Goal: Task Accomplishment & Management: Complete application form

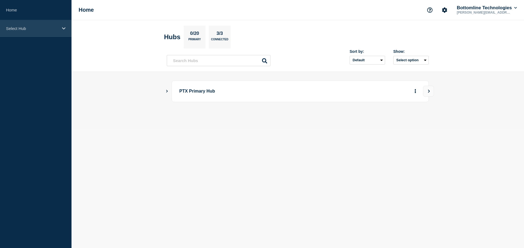
click at [25, 27] on p "Select Hub" at bounding box center [32, 28] width 52 height 5
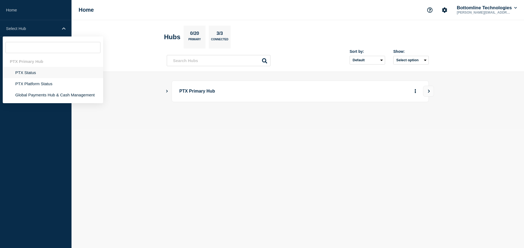
click at [28, 74] on li "PTX Status" at bounding box center [53, 72] width 100 height 11
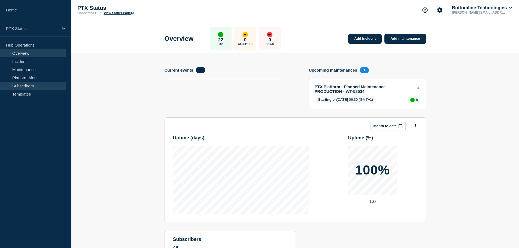
click at [21, 87] on link "Subscribers" at bounding box center [33, 86] width 66 height 8
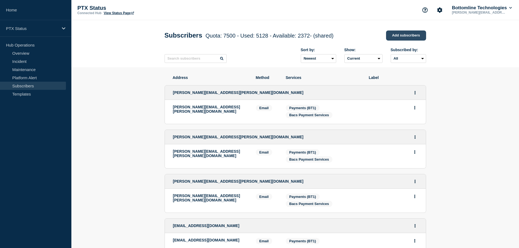
click at [404, 33] on link "Add subscribers" at bounding box center [406, 36] width 40 height 10
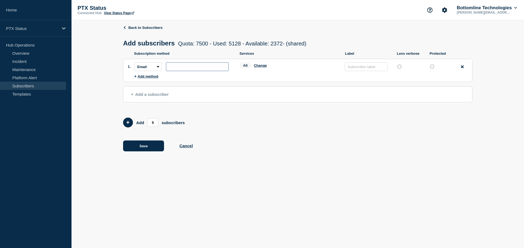
click at [183, 68] on input "subscription-address" at bounding box center [197, 66] width 63 height 9
paste input "[EMAIL_ADDRESS][DOMAIN_NAME]"
type input "[EMAIL_ADDRESS][DOMAIN_NAME]"
click at [432, 68] on input "protected checkbox" at bounding box center [432, 67] width 4 height 4
checkbox input "true"
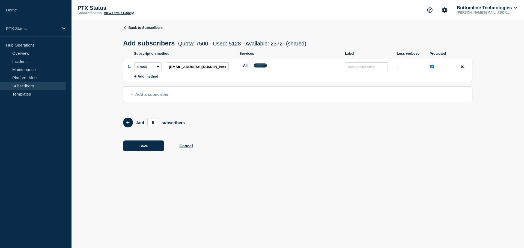
click at [261, 67] on button "Change" at bounding box center [260, 66] width 13 height 4
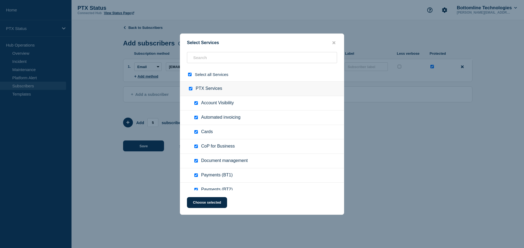
click at [190, 75] on input "select all checkbox" at bounding box center [190, 75] width 4 height 4
checkbox input "false"
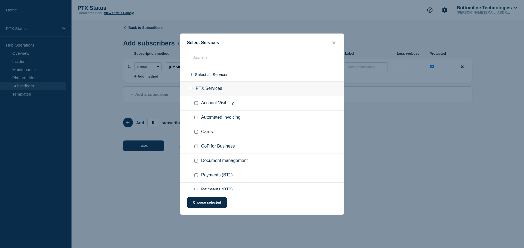
checkbox input "false"
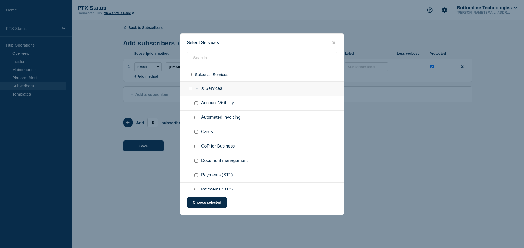
checkbox input "false"
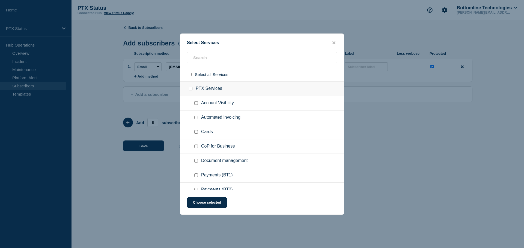
checkbox input "false"
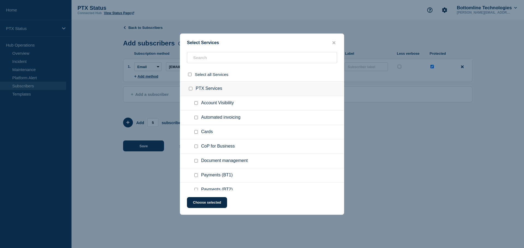
checkbox input "false"
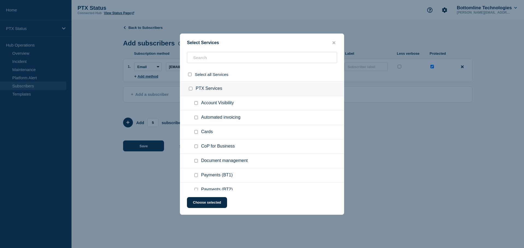
checkbox input "false"
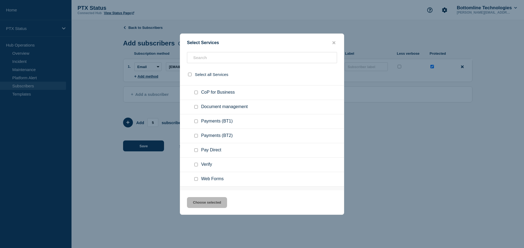
scroll to position [55, 0]
click at [195, 122] on input "Payments (BT1) checkbox" at bounding box center [196, 121] width 4 height 4
checkbox input "true"
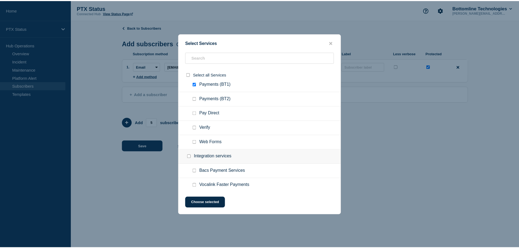
scroll to position [109, 0]
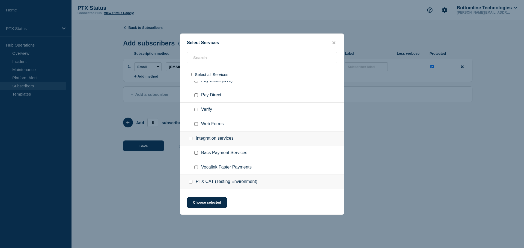
click at [195, 153] on input "Bacs Payment Services checkbox" at bounding box center [196, 153] width 4 height 4
checkbox input "true"
click at [198, 203] on button "Choose selected" at bounding box center [207, 202] width 40 height 11
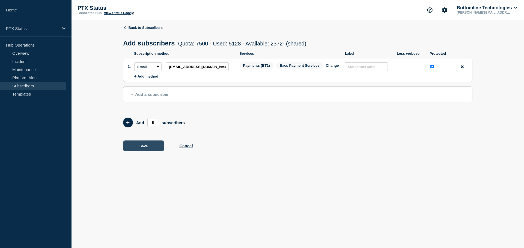
click at [146, 146] on button "Save" at bounding box center [143, 146] width 41 height 11
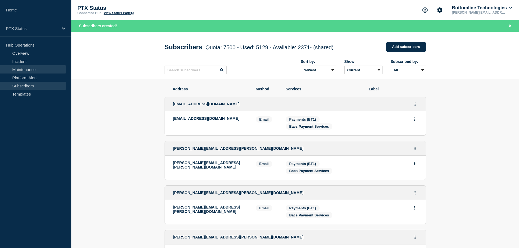
click at [19, 68] on link "Maintenance" at bounding box center [33, 69] width 66 height 8
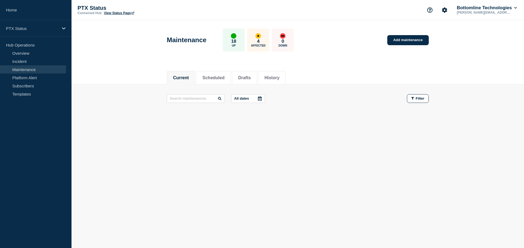
click at [251, 98] on button "All dates" at bounding box center [248, 98] width 34 height 9
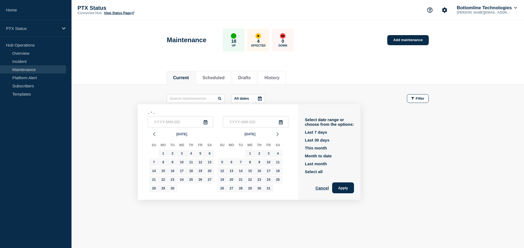
click at [251, 98] on button "All dates" at bounding box center [248, 98] width 34 height 9
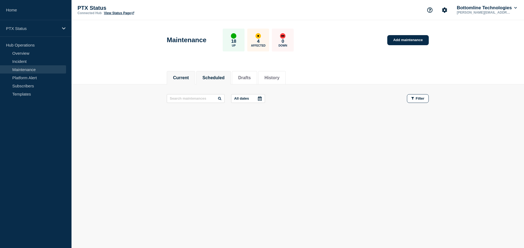
click at [217, 79] on button "Scheduled" at bounding box center [213, 78] width 22 height 5
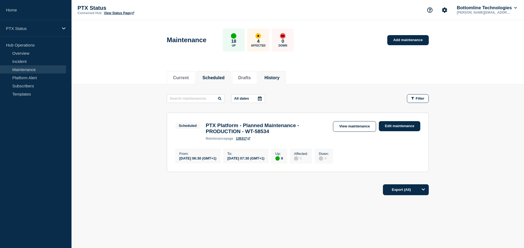
click at [274, 79] on button "History" at bounding box center [271, 78] width 15 height 5
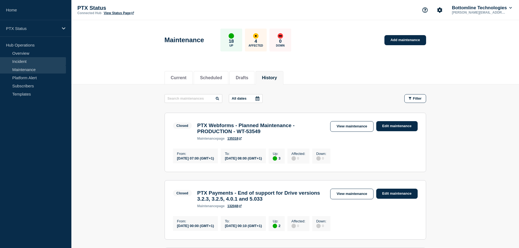
click at [27, 61] on link "Incident" at bounding box center [33, 61] width 66 height 8
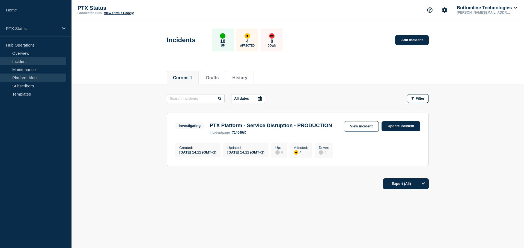
click at [36, 78] on link "Platform Alert" at bounding box center [33, 78] width 66 height 8
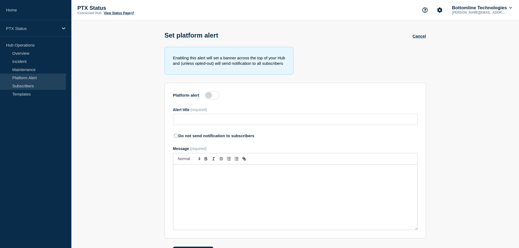
click at [33, 86] on link "Subscribers" at bounding box center [33, 86] width 66 height 8
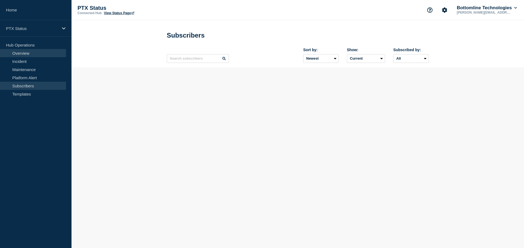
click at [25, 55] on link "Overview" at bounding box center [33, 53] width 66 height 8
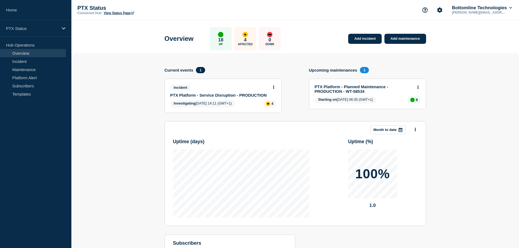
click at [21, 46] on p "Hub Operations" at bounding box center [35, 45] width 71 height 8
click at [25, 44] on p "Hub Operations" at bounding box center [35, 45] width 71 height 8
click at [33, 84] on link "Subscribers" at bounding box center [33, 86] width 66 height 8
